Goal: Task Accomplishment & Management: Use online tool/utility

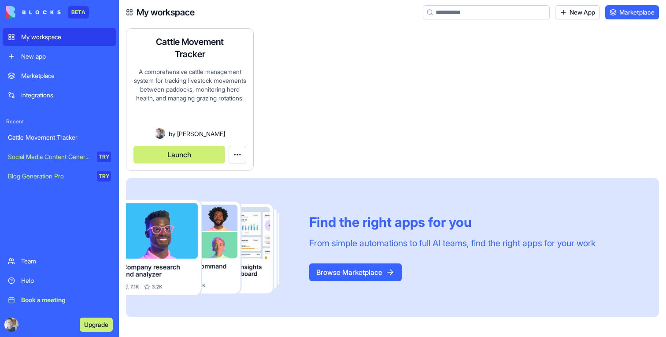
click at [175, 146] on button "Launch" at bounding box center [180, 155] width 92 height 18
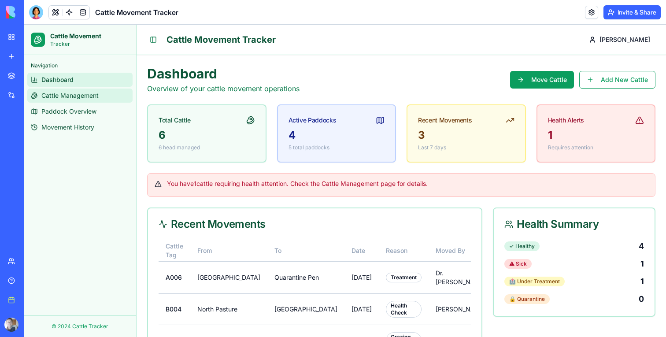
click at [95, 99] on span "Cattle Management" at bounding box center [69, 95] width 57 height 9
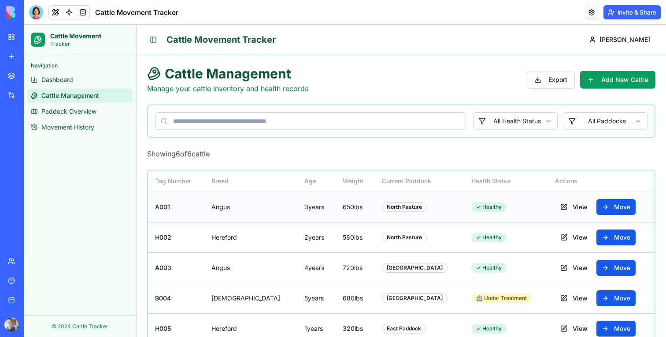
click at [548, 211] on td "View Move" at bounding box center [601, 207] width 107 height 30
click at [555, 211] on button "View" at bounding box center [574, 207] width 38 height 16
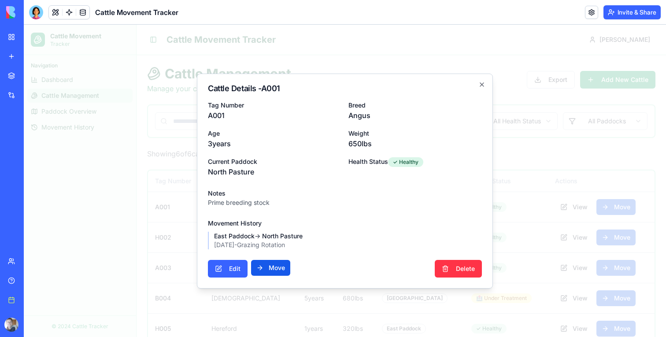
click at [532, 203] on div at bounding box center [345, 181] width 642 height 312
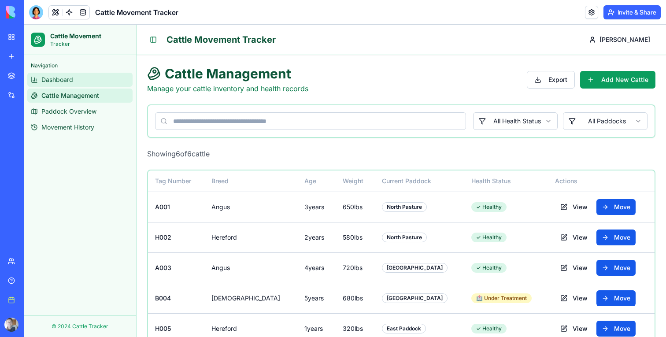
click at [78, 83] on link "Dashboard" at bounding box center [79, 80] width 105 height 14
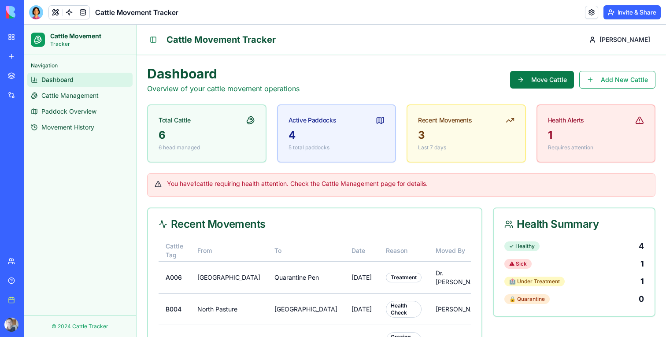
click at [524, 77] on button "Move Cattle" at bounding box center [542, 80] width 64 height 18
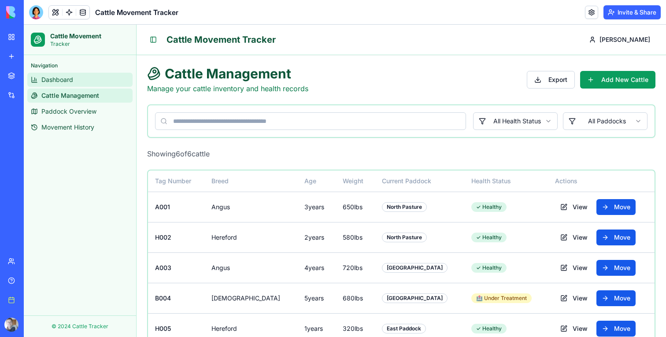
click at [56, 80] on span "Dashboard" at bounding box center [57, 79] width 32 height 9
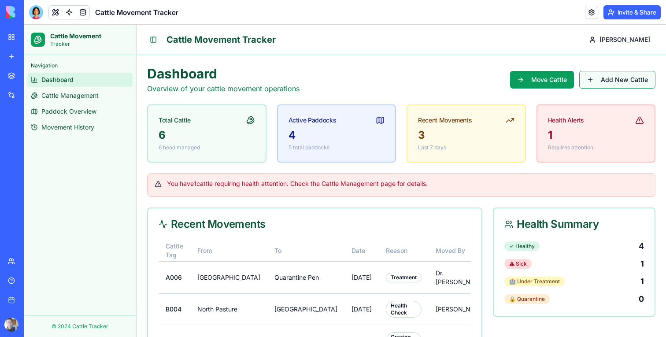
click at [644, 78] on button "Add New Cattle" at bounding box center [617, 80] width 76 height 18
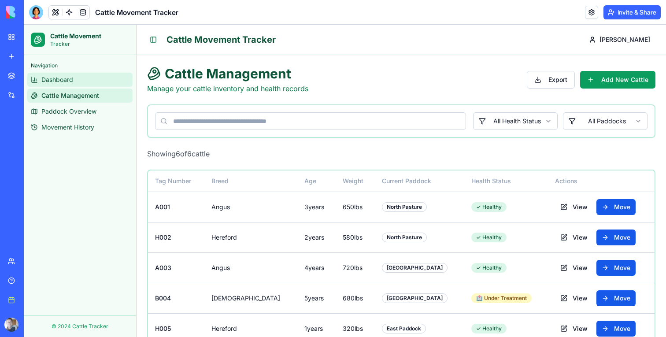
click at [87, 81] on link "Dashboard" at bounding box center [79, 80] width 105 height 14
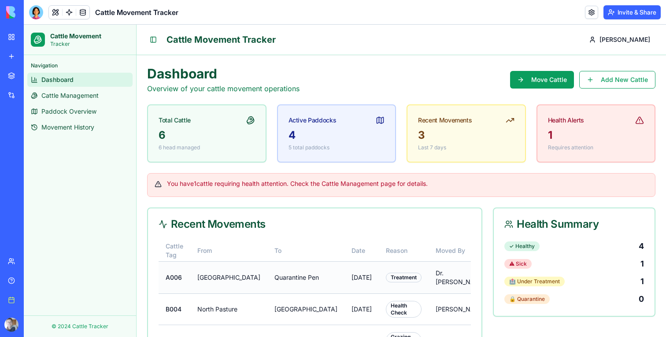
scroll to position [268, 0]
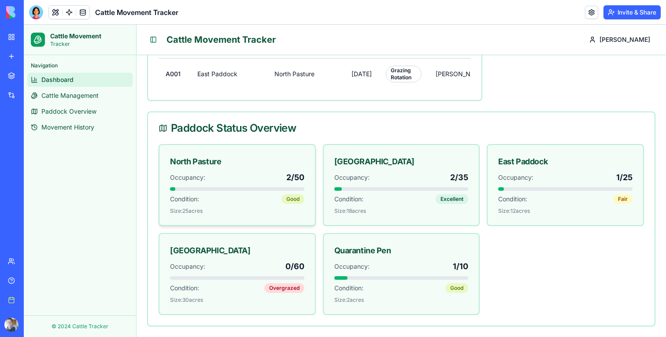
click at [204, 184] on div "Occupancy: 2 / 50 Condition: Good Size: 25 acres" at bounding box center [237, 192] width 134 height 43
click at [212, 167] on div "North Pasture" at bounding box center [195, 162] width 51 height 12
click at [88, 125] on span "Movement History" at bounding box center [67, 127] width 53 height 9
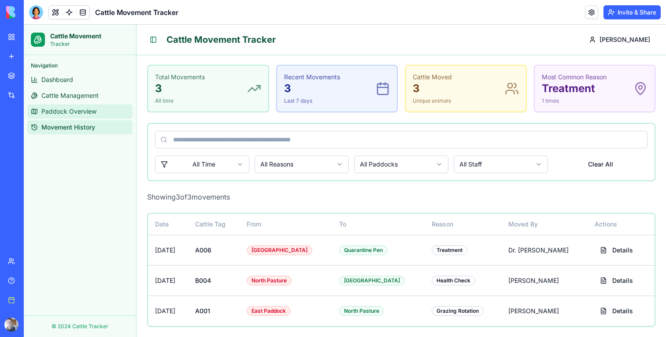
click at [86, 114] on span "Paddock Overview" at bounding box center [68, 111] width 55 height 9
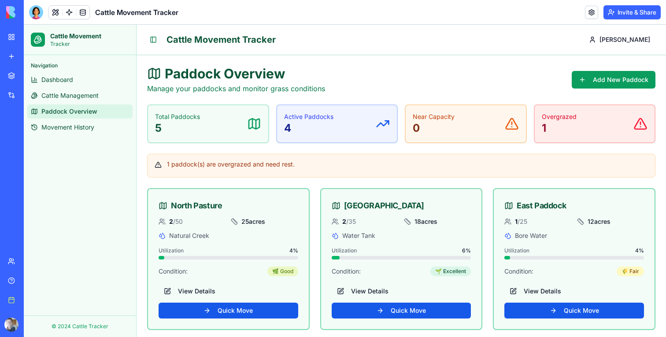
click at [68, 115] on span "Paddock Overview" at bounding box center [69, 111] width 56 height 9
click at [76, 128] on span "Movement History" at bounding box center [67, 127] width 53 height 9
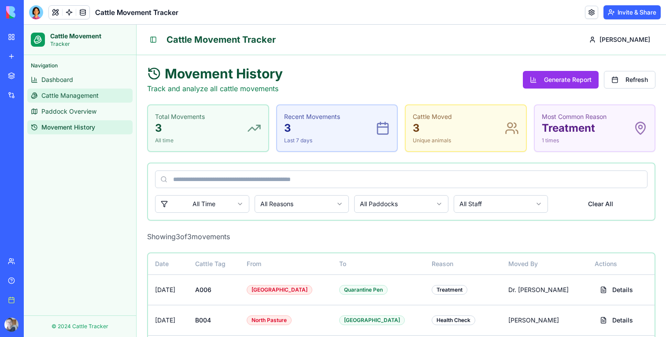
click at [71, 100] on link "Cattle Management" at bounding box center [79, 96] width 105 height 14
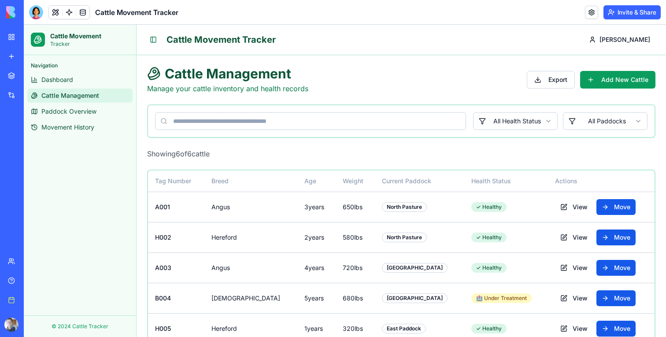
click at [206, 89] on p "Manage your cattle inventory and health records" at bounding box center [227, 88] width 161 height 11
copy p "cattle"
click at [65, 80] on span "Dashboard" at bounding box center [57, 79] width 32 height 9
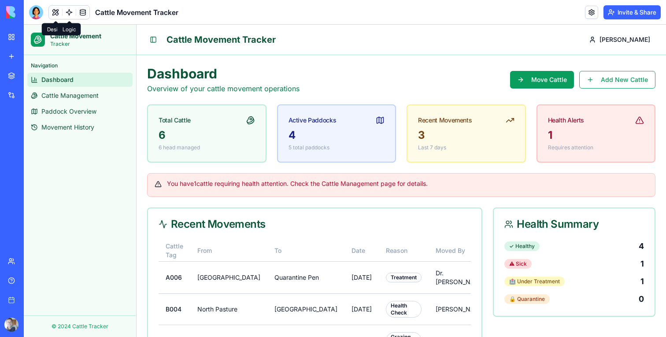
click at [65, 13] on link at bounding box center [69, 12] width 13 height 13
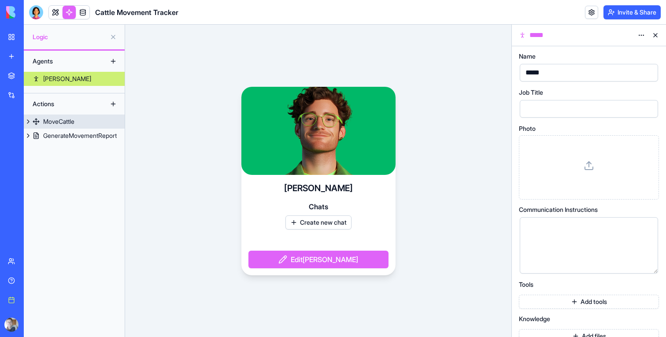
click at [74, 120] on div "MoveCattle" at bounding box center [58, 121] width 31 height 9
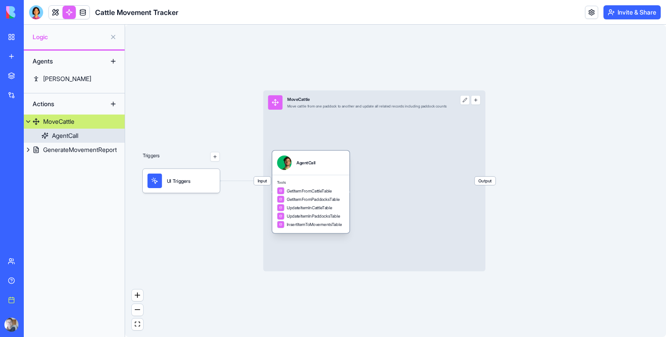
click at [338, 175] on div "Tools GetItemFromCattleTable GetItemFromPaddocksTable UpdateItemInCattleTable U…" at bounding box center [310, 204] width 77 height 58
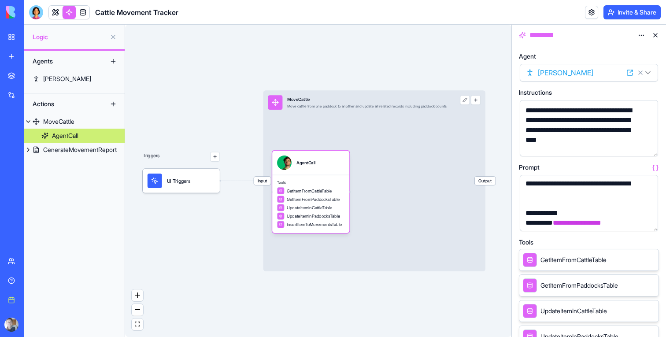
scroll to position [319, 0]
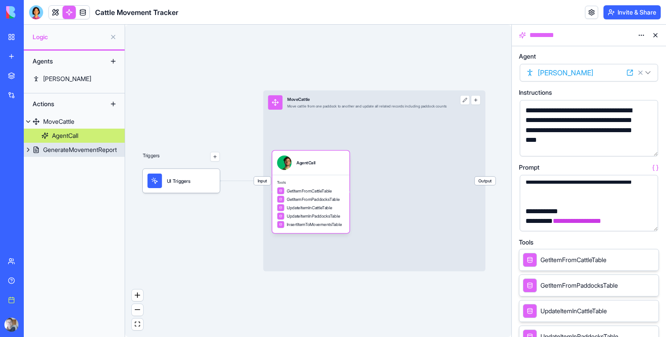
click at [87, 145] on link "GenerateMovementReport" at bounding box center [74, 150] width 101 height 14
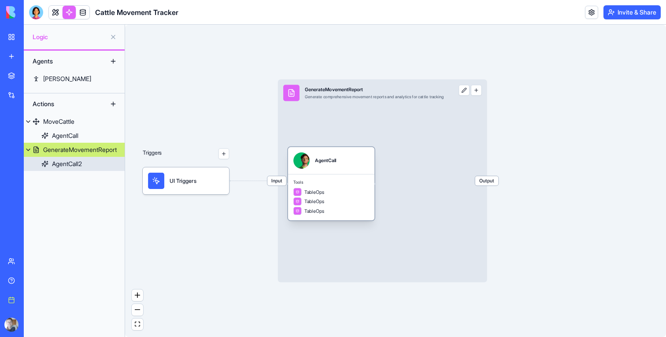
click at [363, 186] on div "Tools TableOps TableOps TableOps" at bounding box center [331, 197] width 86 height 46
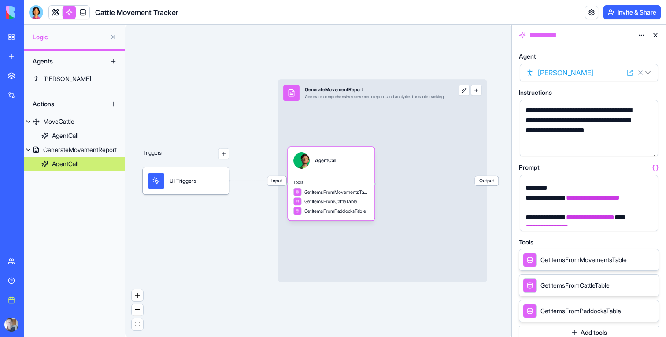
scroll to position [369, 0]
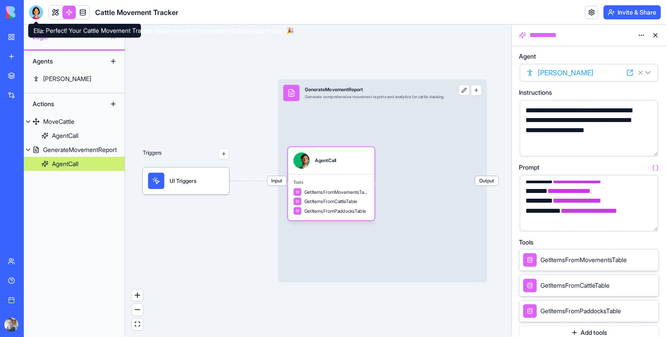
click at [34, 11] on div at bounding box center [36, 12] width 14 height 14
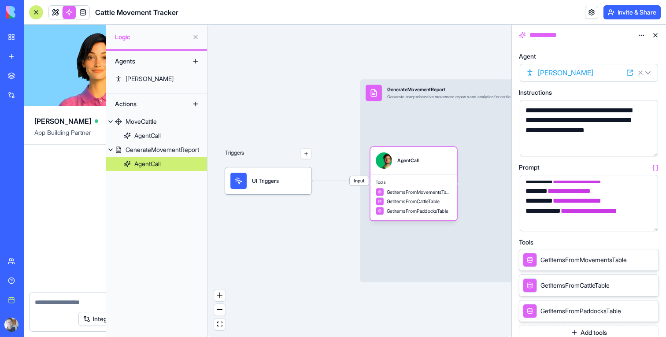
scroll to position [809, 0]
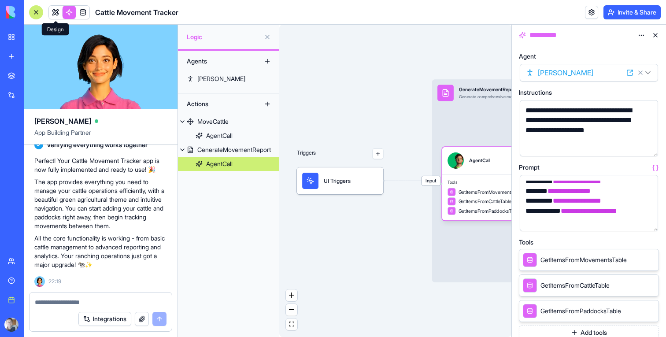
click at [57, 10] on link at bounding box center [55, 12] width 13 height 13
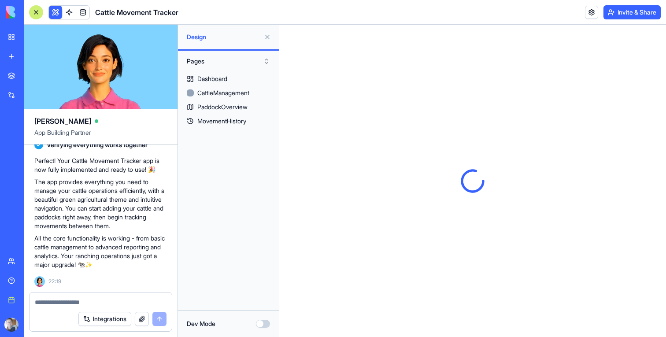
click at [266, 39] on button at bounding box center [267, 37] width 14 height 14
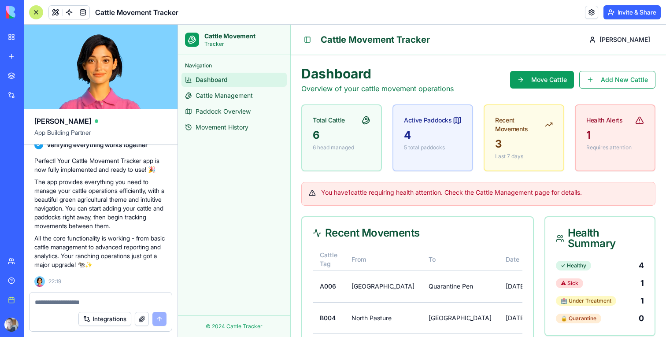
click at [35, 17] on div at bounding box center [36, 12] width 14 height 14
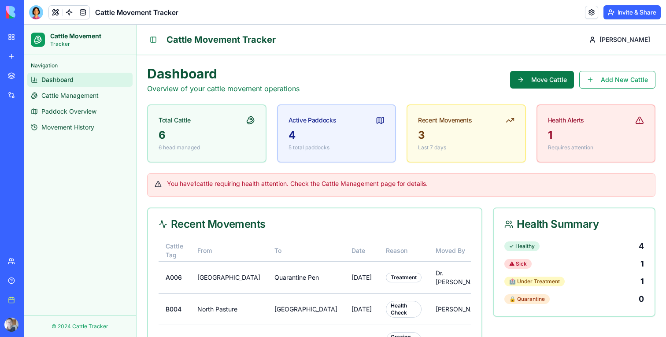
click at [557, 76] on button "Move Cattle" at bounding box center [542, 80] width 64 height 18
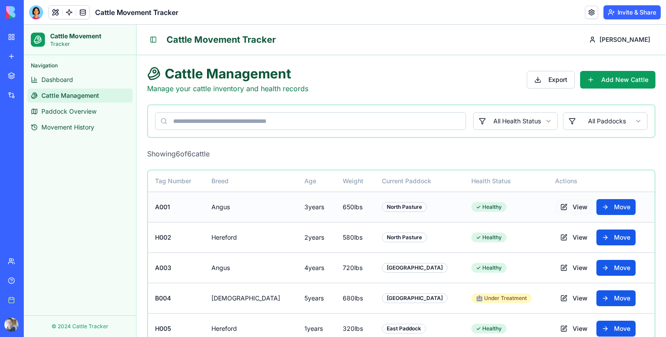
click at [559, 210] on button "View" at bounding box center [574, 207] width 38 height 16
click at [98, 126] on link "Movement History" at bounding box center [79, 127] width 105 height 14
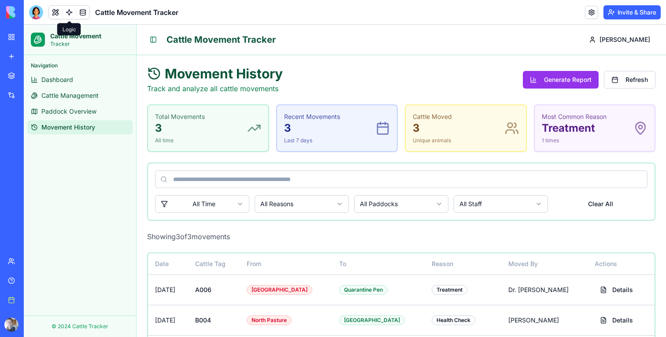
click at [66, 13] on link at bounding box center [69, 12] width 13 height 13
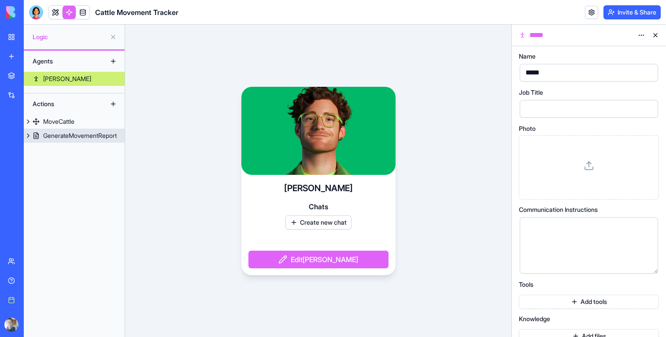
click at [91, 125] on link "MoveCattle" at bounding box center [74, 122] width 101 height 14
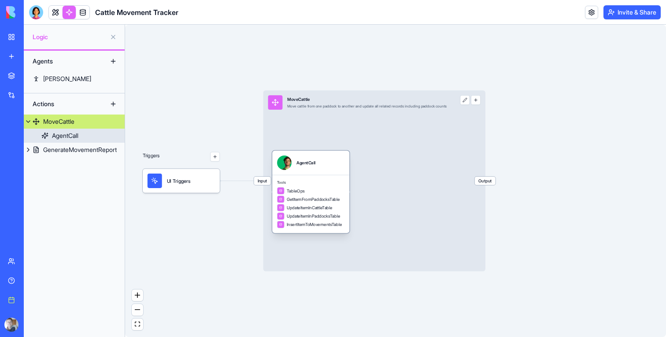
click at [316, 208] on span "UpdateItemInCattleTable" at bounding box center [309, 208] width 45 height 6
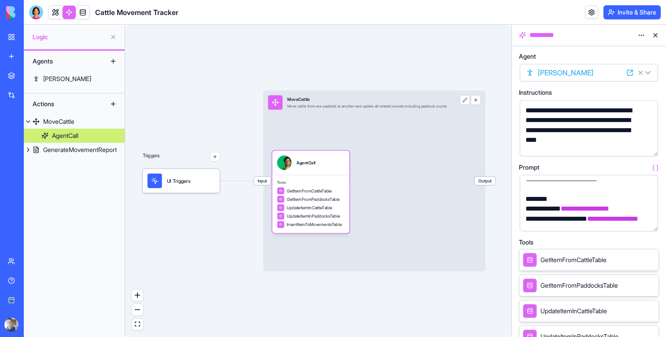
scroll to position [184, 0]
click at [85, 144] on link "GenerateMovementReport" at bounding box center [74, 150] width 101 height 14
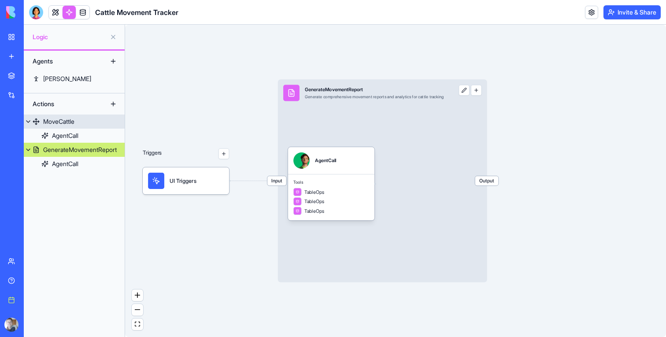
click at [86, 119] on link "MoveCattle" at bounding box center [74, 122] width 101 height 14
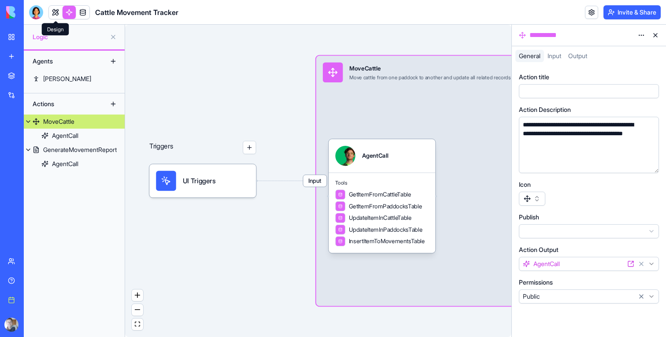
click at [51, 14] on link at bounding box center [55, 12] width 13 height 13
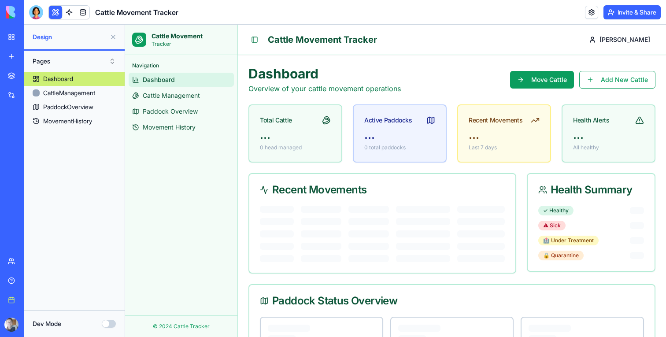
click at [112, 38] on button at bounding box center [113, 37] width 14 height 14
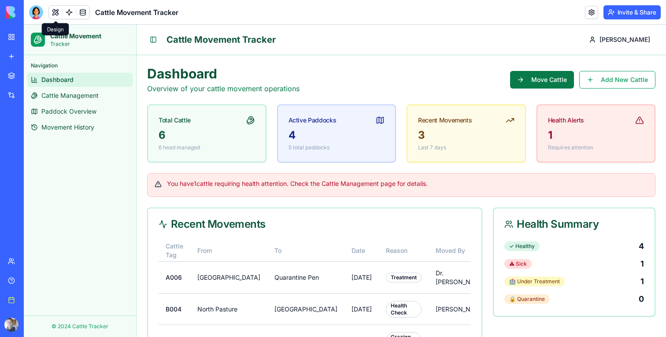
click at [550, 80] on button "Move Cattle" at bounding box center [542, 80] width 64 height 18
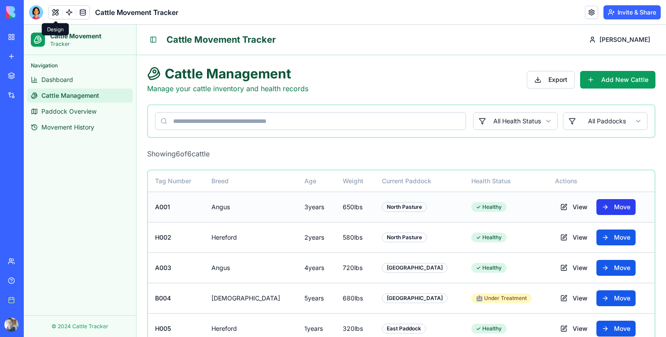
click at [599, 210] on button "Move" at bounding box center [616, 207] width 39 height 16
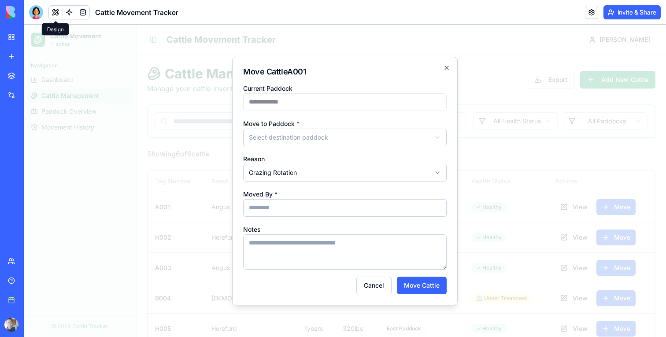
click at [318, 133] on body "**********" at bounding box center [345, 222] width 642 height 395
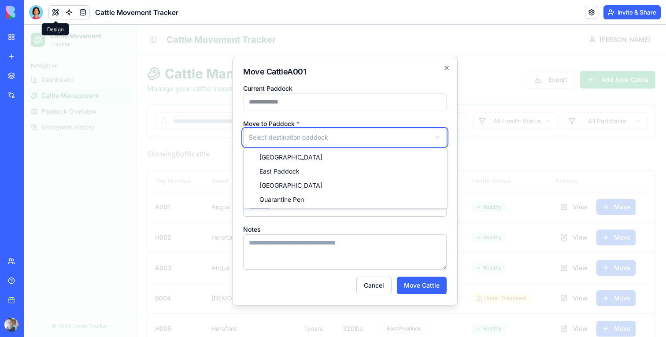
click at [328, 120] on body "**********" at bounding box center [345, 222] width 642 height 395
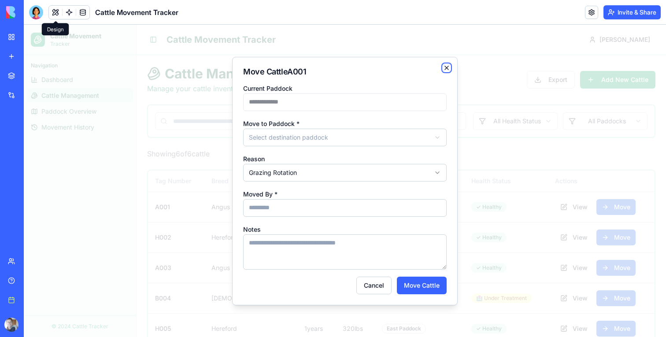
click at [446, 67] on icon "button" at bounding box center [447, 68] width 4 height 4
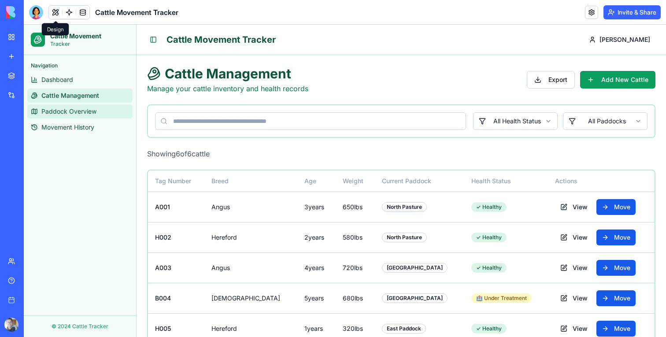
click at [82, 115] on span "Paddock Overview" at bounding box center [68, 111] width 55 height 9
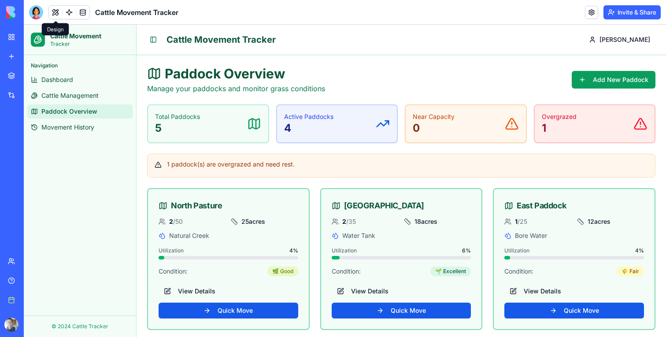
click at [74, 155] on div "Navigation Dashboard Cattle Management Paddock Overview Movement History" at bounding box center [80, 185] width 112 height 260
click at [78, 109] on span "Paddock Overview" at bounding box center [69, 111] width 56 height 9
click at [68, 15] on link at bounding box center [69, 12] width 13 height 13
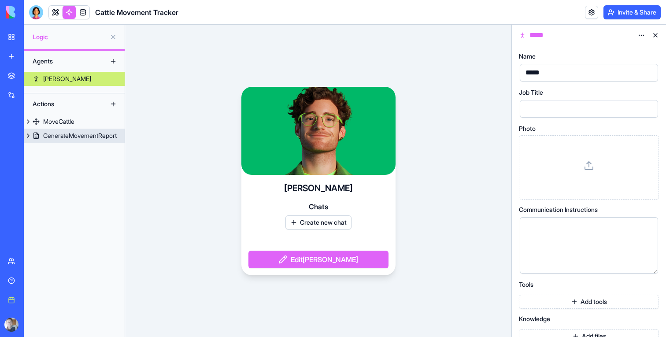
click at [83, 130] on link "GenerateMovementReport" at bounding box center [74, 136] width 101 height 14
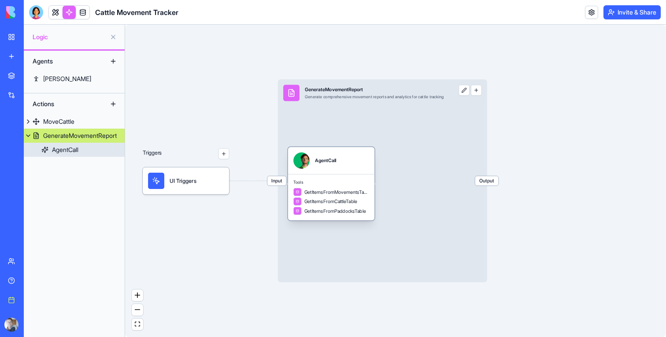
click at [366, 178] on div "Tools GetItemsFromMovementsTable GetItemsFromCattleTable GetItemsFromPaddocksTa…" at bounding box center [331, 197] width 86 height 46
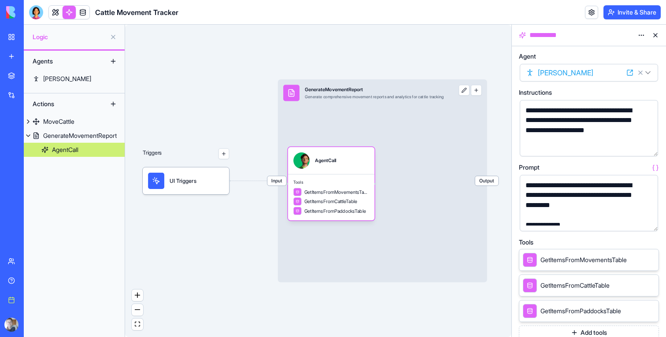
click at [56, 13] on link at bounding box center [55, 12] width 13 height 13
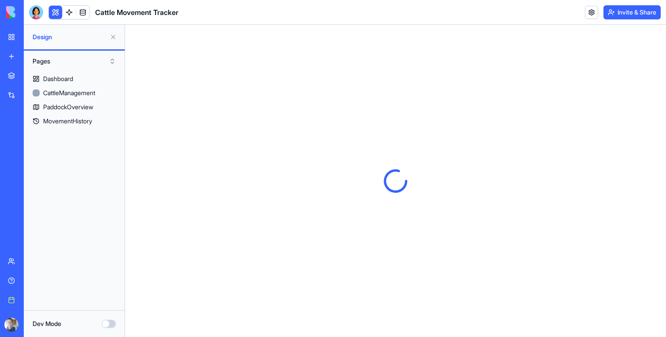
click at [115, 41] on button at bounding box center [113, 37] width 14 height 14
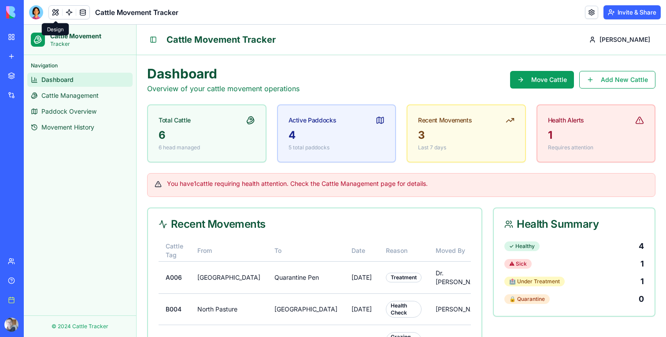
click at [93, 135] on div "Navigation Dashboard Cattle Management Paddock Overview Movement History" at bounding box center [80, 96] width 112 height 83
click at [94, 129] on span "Movement History" at bounding box center [67, 127] width 53 height 9
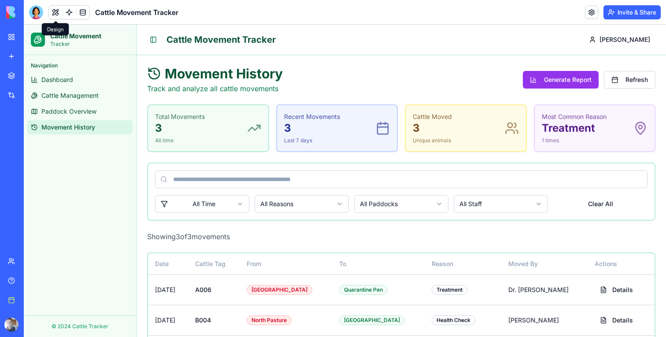
click at [94, 130] on span "Movement History" at bounding box center [68, 127] width 54 height 9
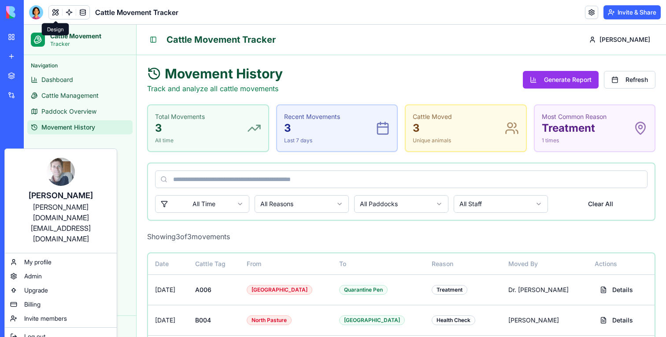
click at [32, 297] on div "[PERSON_NAME] [DOMAIN_NAME][EMAIL_ADDRESS][DOMAIN_NAME] My profile Admin Upgrad…" at bounding box center [60, 246] width 113 height 197
click at [32, 332] on span "Log out" at bounding box center [34, 336] width 21 height 9
